Goal: Task Accomplishment & Management: Use online tool/utility

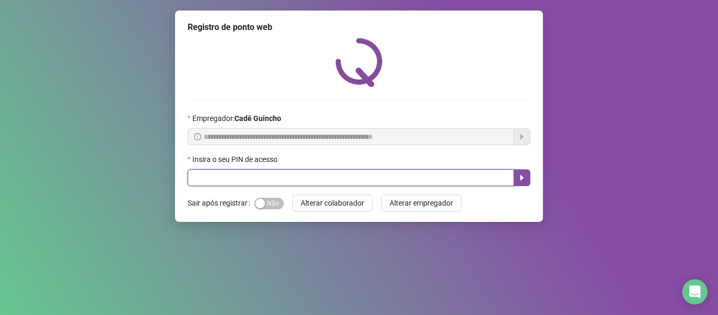
click at [443, 182] on input "text" at bounding box center [351, 177] width 326 height 17
type input "*****"
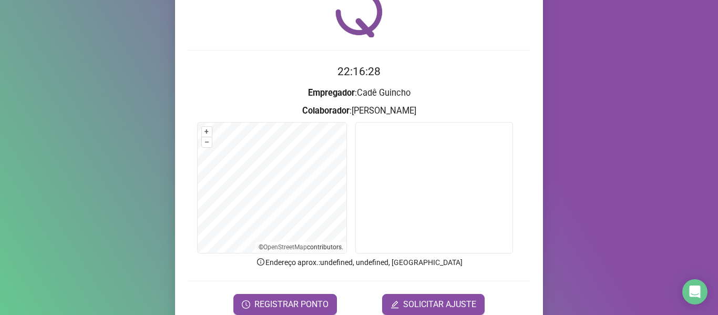
scroll to position [96, 0]
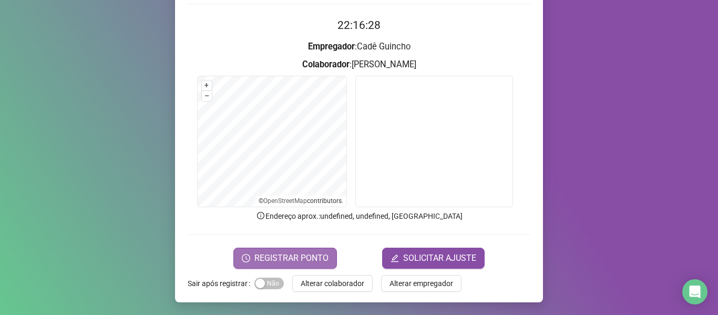
click at [282, 255] on span "REGISTRAR PONTO" at bounding box center [291, 258] width 74 height 13
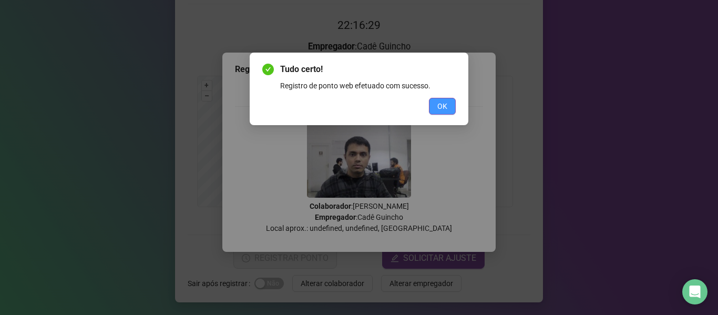
click at [440, 104] on span "OK" at bounding box center [442, 106] width 10 height 12
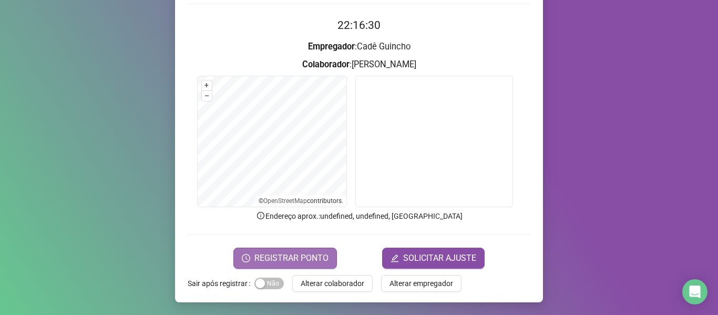
click at [272, 254] on span "REGISTRAR PONTO" at bounding box center [291, 258] width 74 height 13
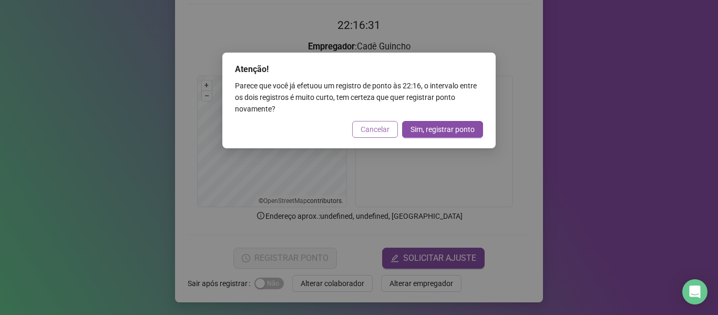
click at [388, 130] on span "Cancelar" at bounding box center [375, 130] width 29 height 12
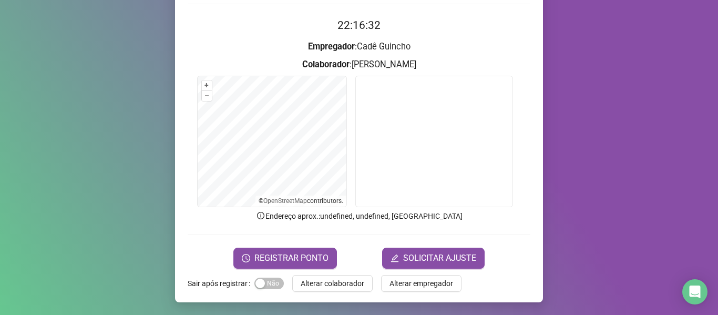
drag, startPoint x: 269, startPoint y: 259, endPoint x: 355, endPoint y: 154, distance: 135.9
click at [269, 259] on span "REGISTRAR PONTO" at bounding box center [291, 258] width 74 height 13
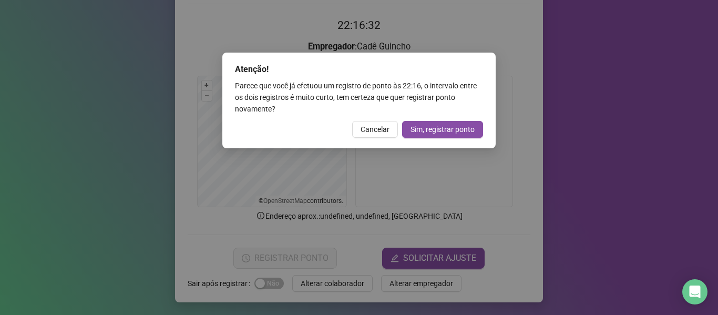
drag, startPoint x: 365, startPoint y: 129, endPoint x: 464, endPoint y: 56, distance: 123.6
click at [364, 129] on span "Cancelar" at bounding box center [375, 130] width 29 height 12
